Goal: Task Accomplishment & Management: Manage account settings

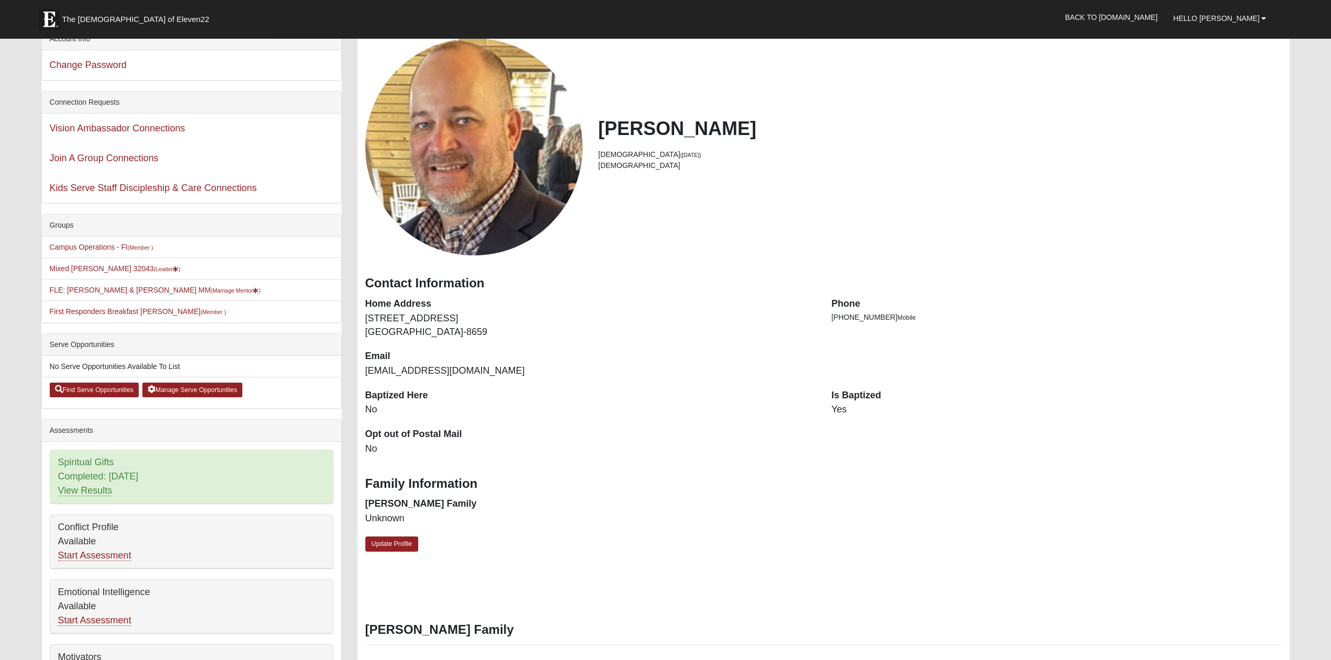
scroll to position [107, 0]
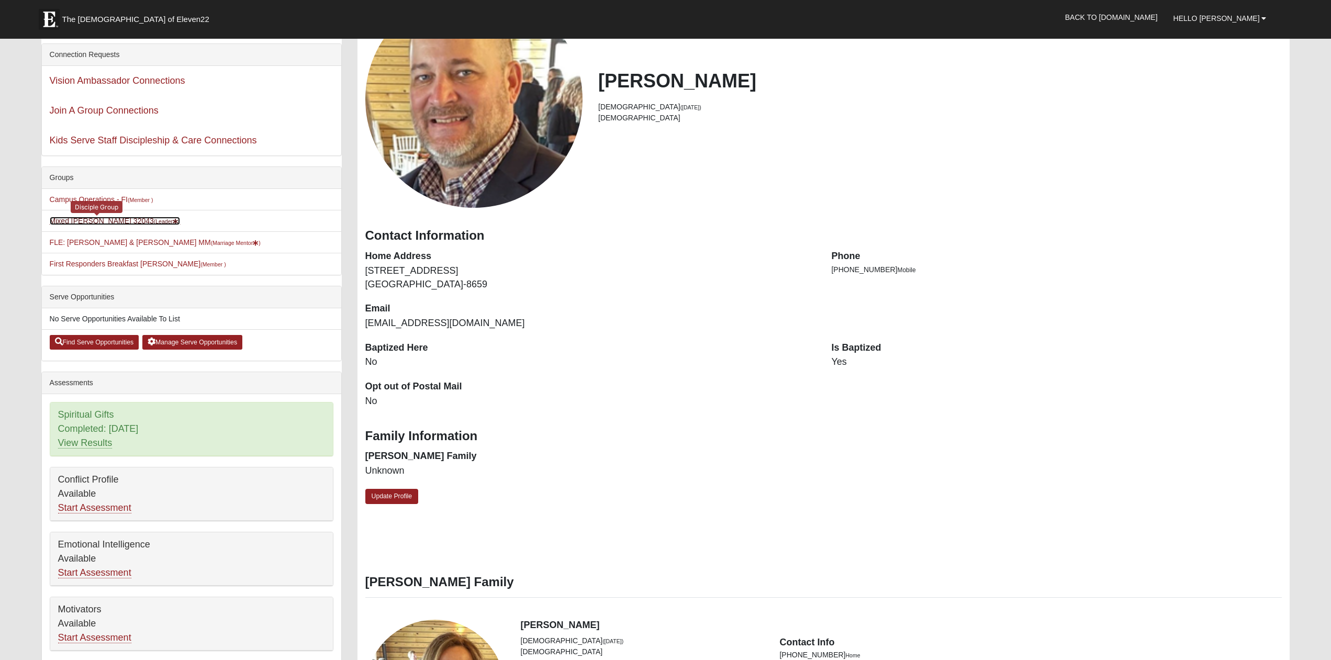
click at [105, 223] on link "Mixed Yoder 32043 (Leader )" at bounding box center [115, 221] width 131 height 8
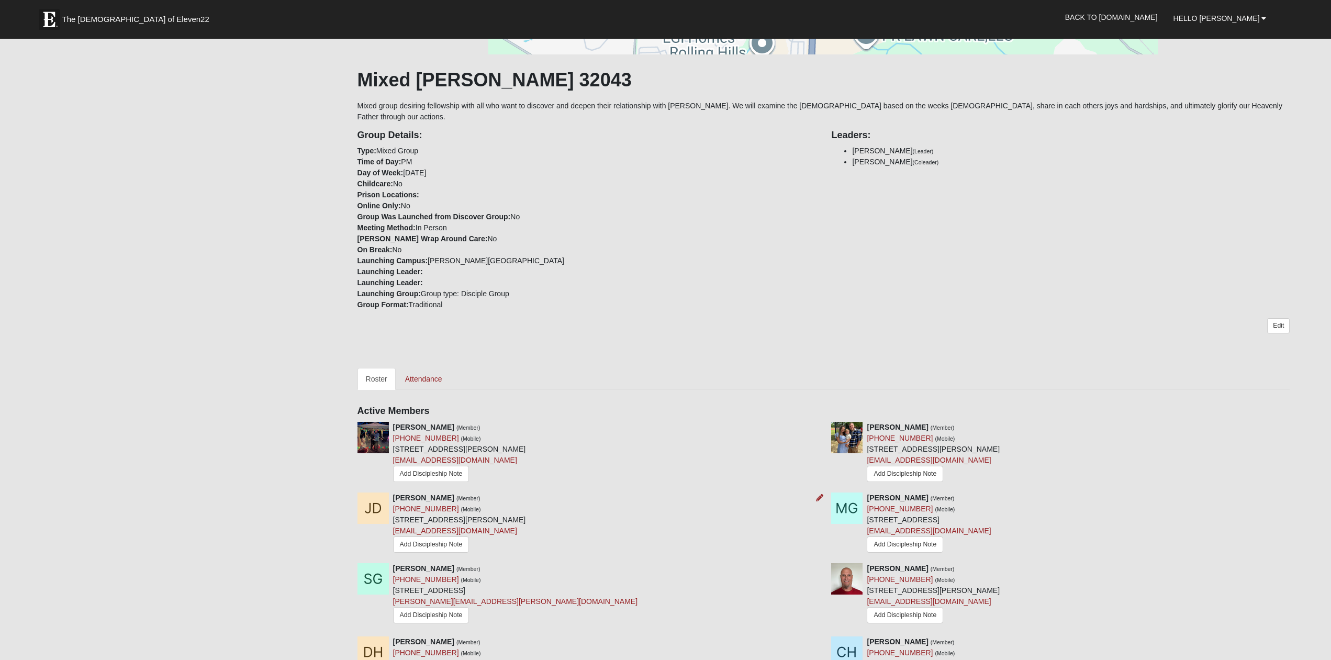
scroll to position [214, 0]
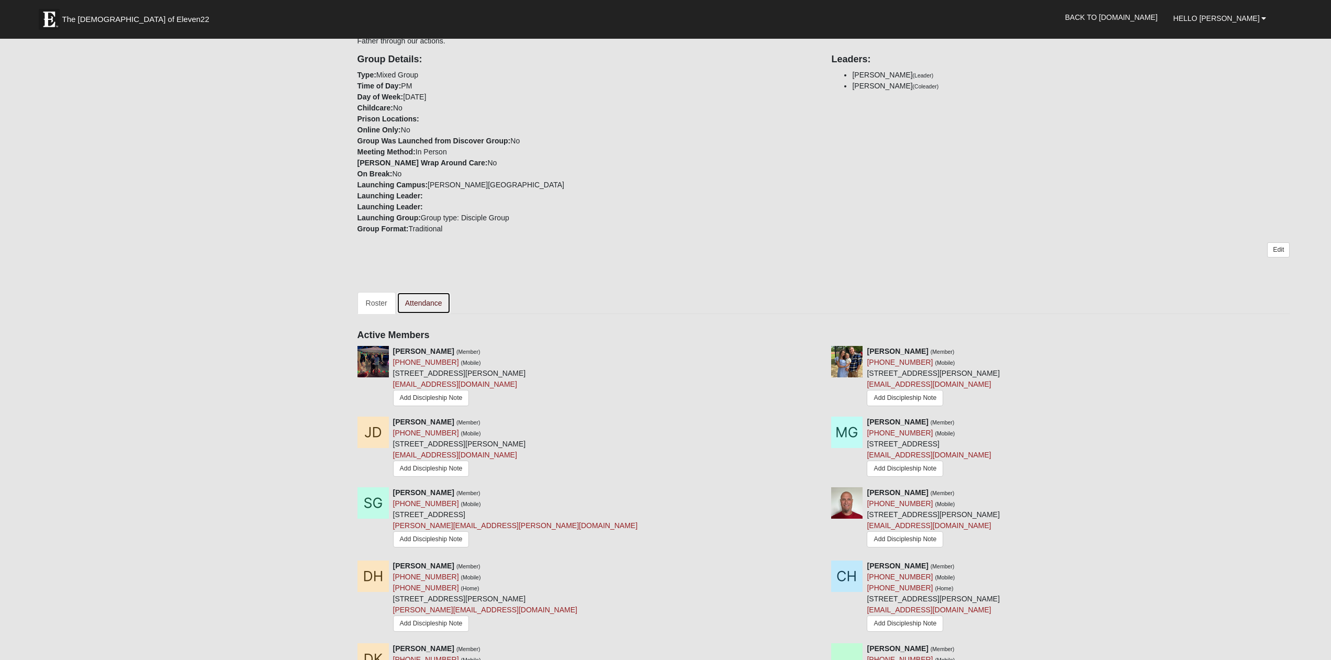
click at [435, 292] on link "Attendance" at bounding box center [424, 303] width 54 height 22
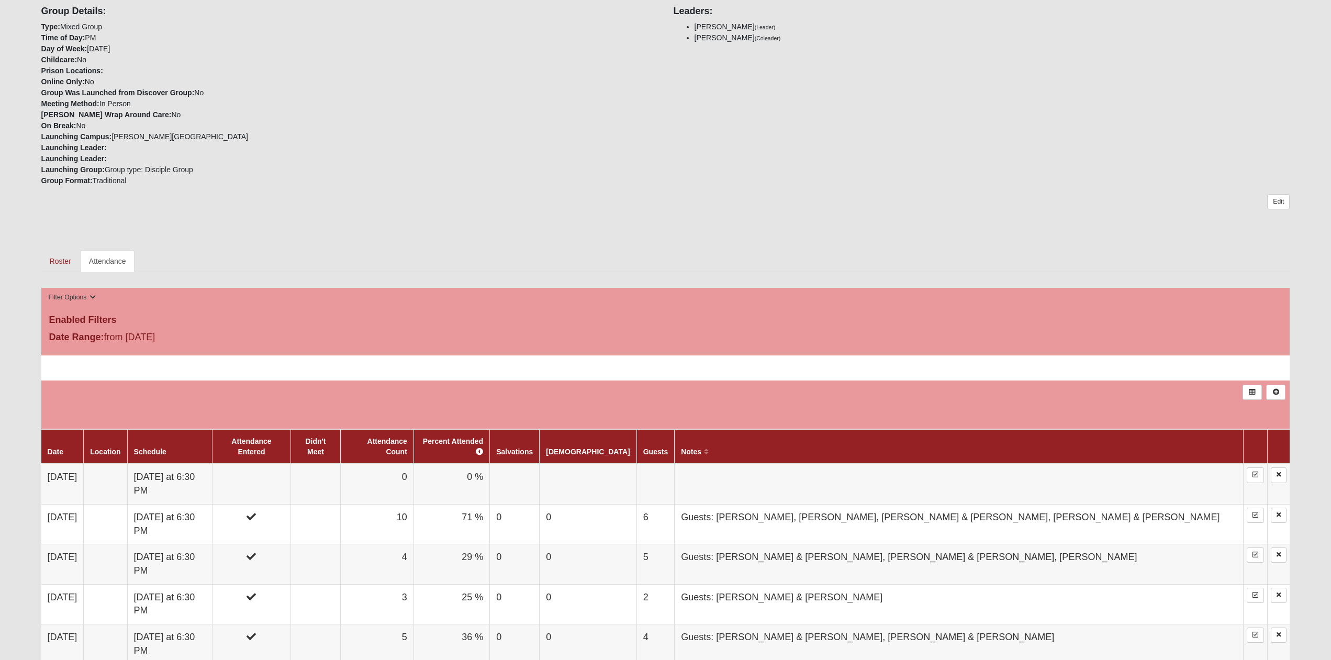
scroll to position [374, 0]
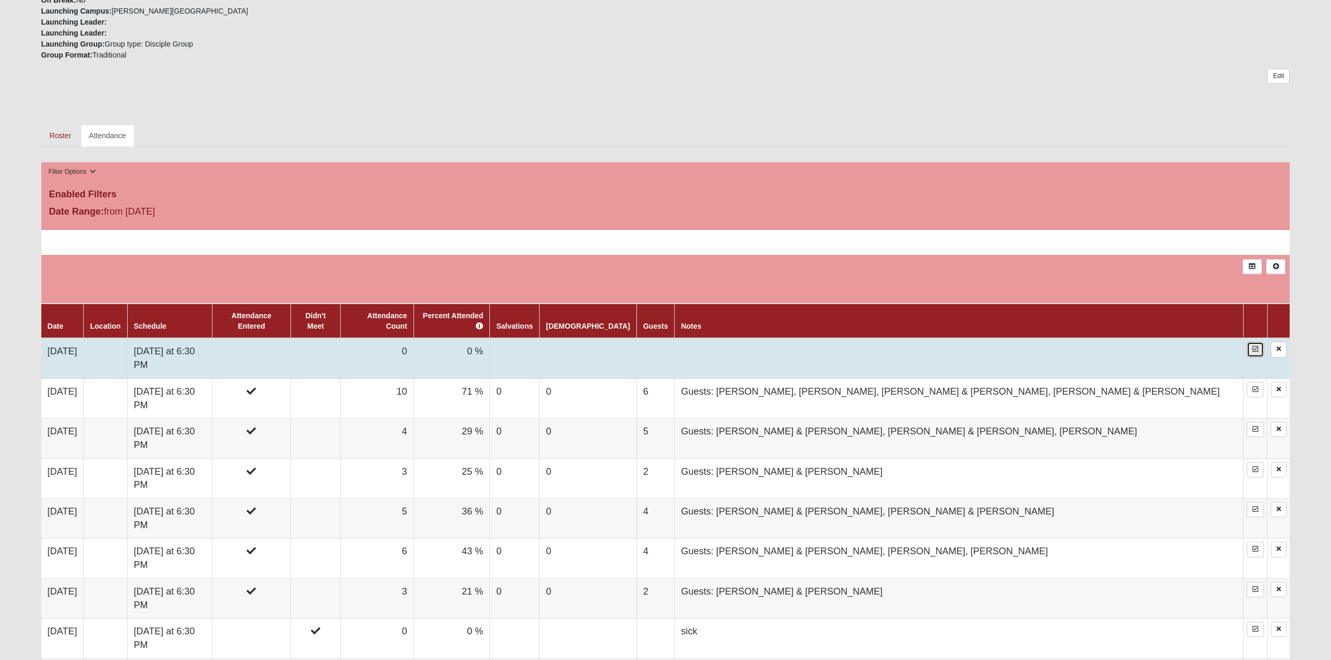
click at [1252, 346] on icon at bounding box center [1255, 349] width 6 height 6
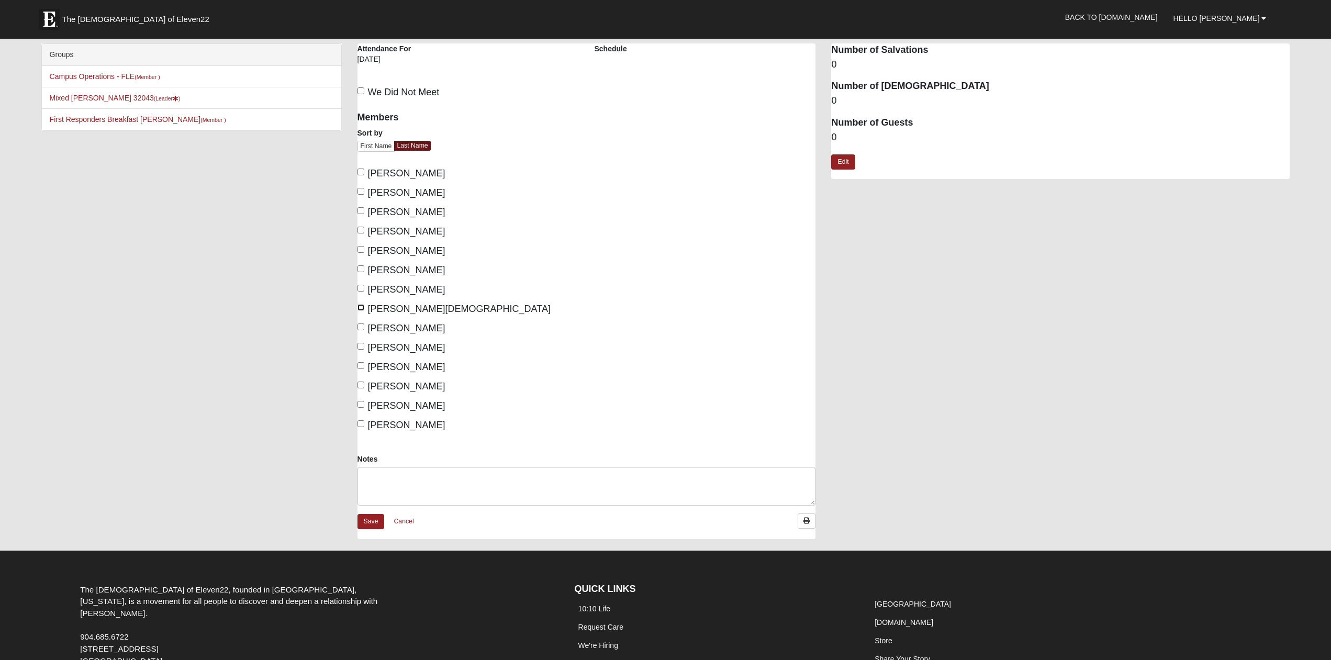
click at [360, 308] on input "Horan, Christi" at bounding box center [360, 307] width 7 height 7
checkbox input "true"
click at [361, 404] on input "Yoder, Joel" at bounding box center [360, 404] width 7 height 7
checkbox input "true"
click at [362, 427] on input "Yoder, Rae" at bounding box center [360, 423] width 7 height 7
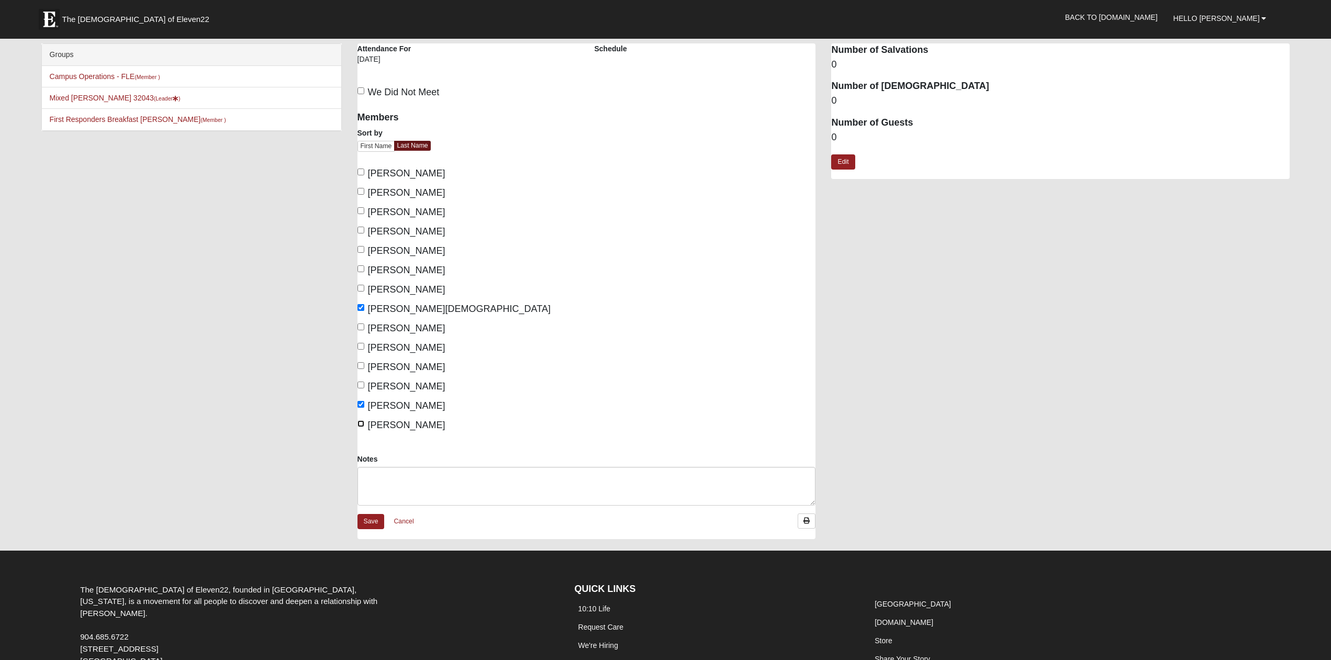
checkbox input "true"
click at [840, 164] on link "Edit" at bounding box center [843, 161] width 24 height 15
drag, startPoint x: 850, startPoint y: 143, endPoint x: 830, endPoint y: 143, distance: 20.4
click at [831, 143] on input "0" at bounding box center [1060, 143] width 458 height 18
type input "2"
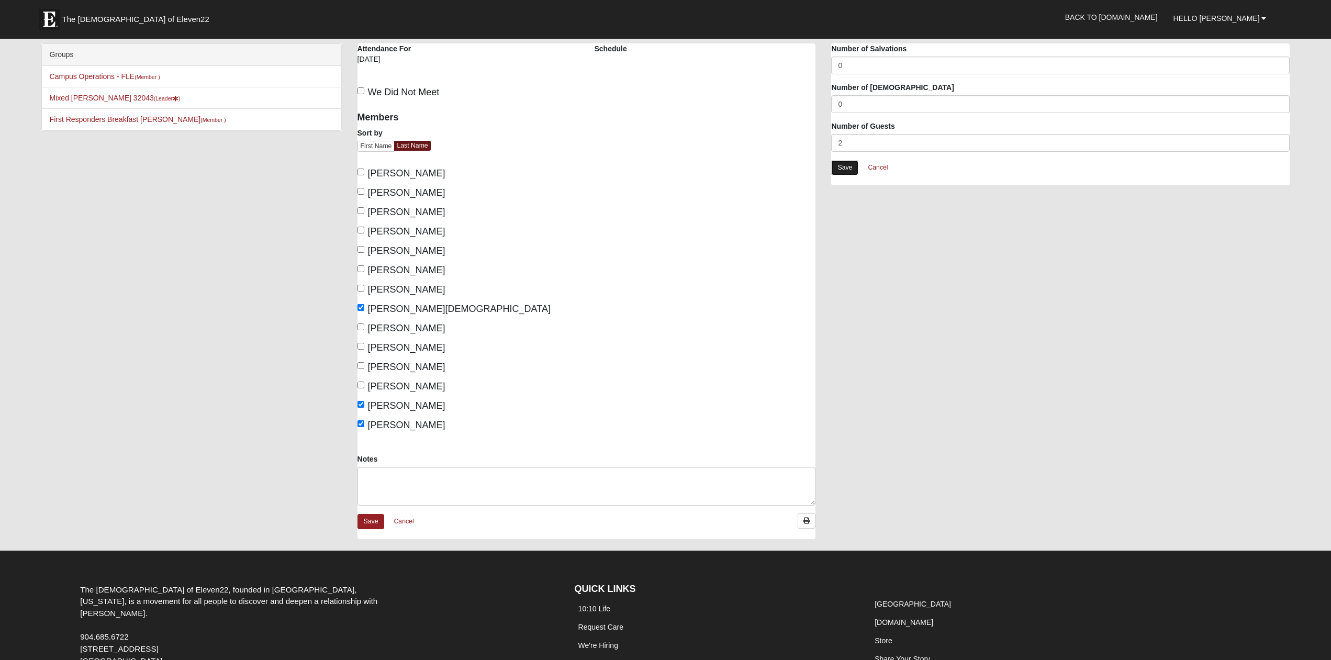
click at [837, 172] on link "Save" at bounding box center [844, 167] width 27 height 15
click at [399, 473] on textarea "Notes" at bounding box center [586, 486] width 458 height 39
type textarea "Guest: [PERSON_NAME] & [PERSON_NAME]"
click at [373, 523] on link "Save" at bounding box center [370, 521] width 27 height 15
